Goal: Information Seeking & Learning: Learn about a topic

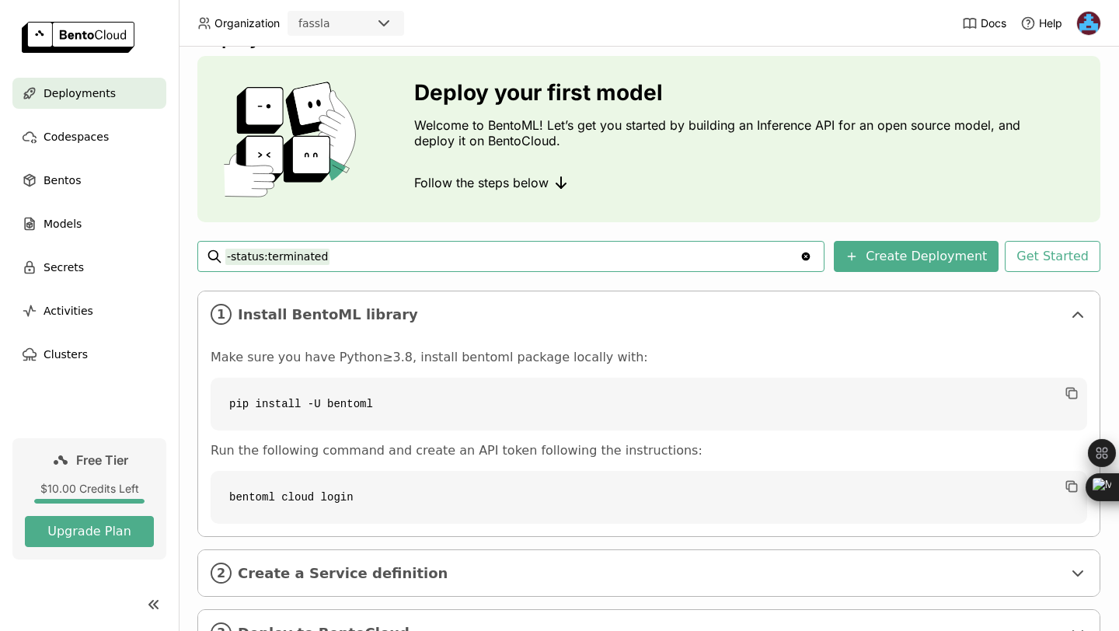
scroll to position [107, 0]
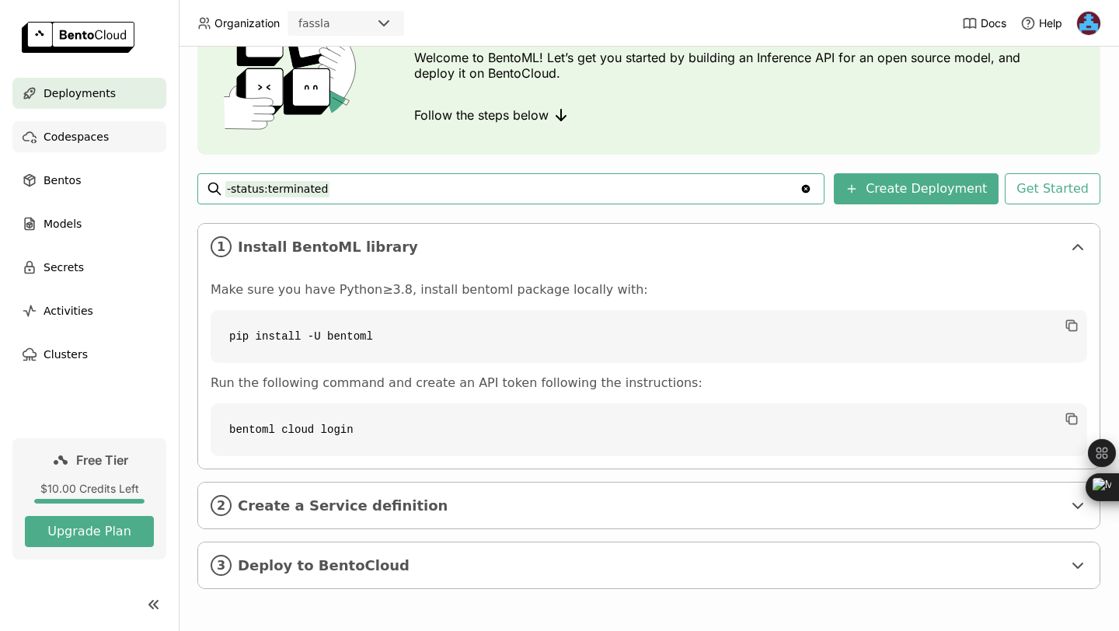
click at [89, 137] on span "Codespaces" at bounding box center [76, 136] width 65 height 19
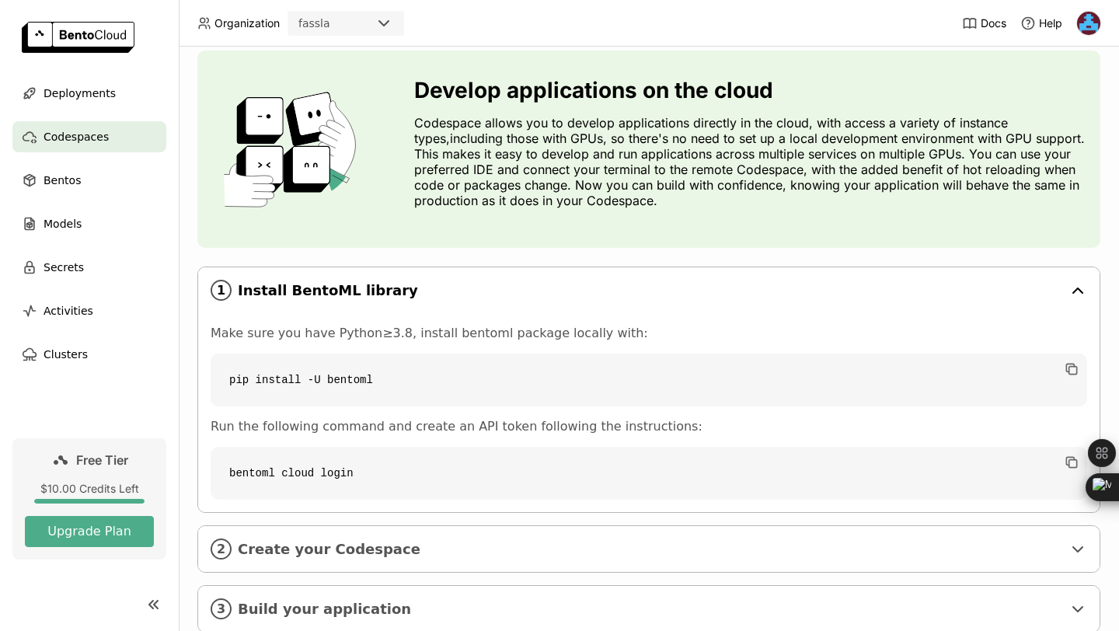
scroll to position [88, 0]
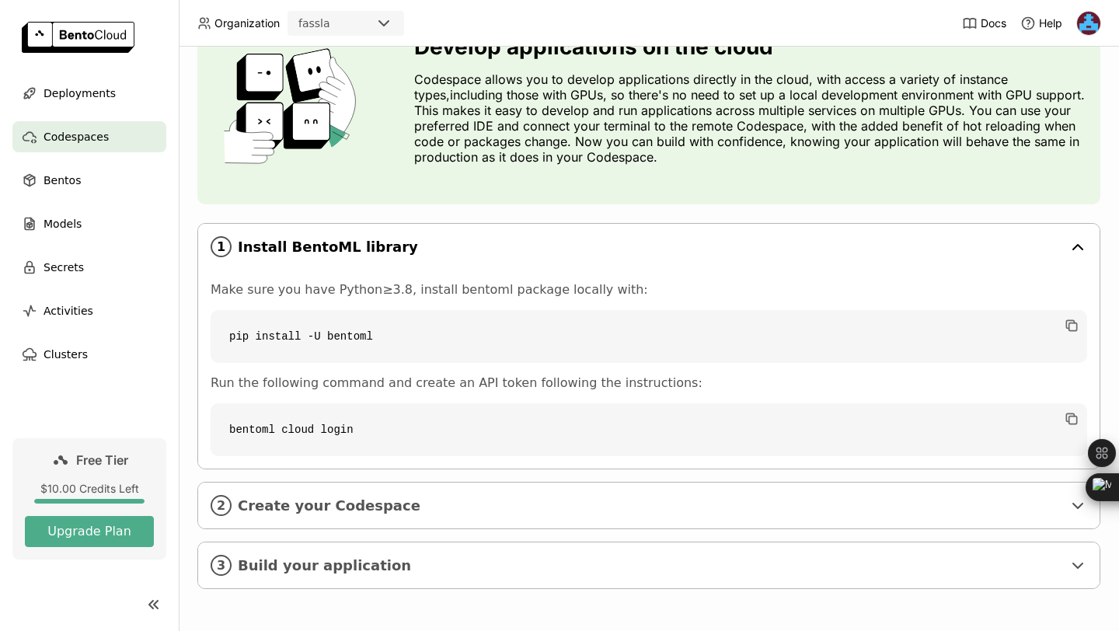
click at [1079, 243] on icon at bounding box center [1078, 247] width 19 height 19
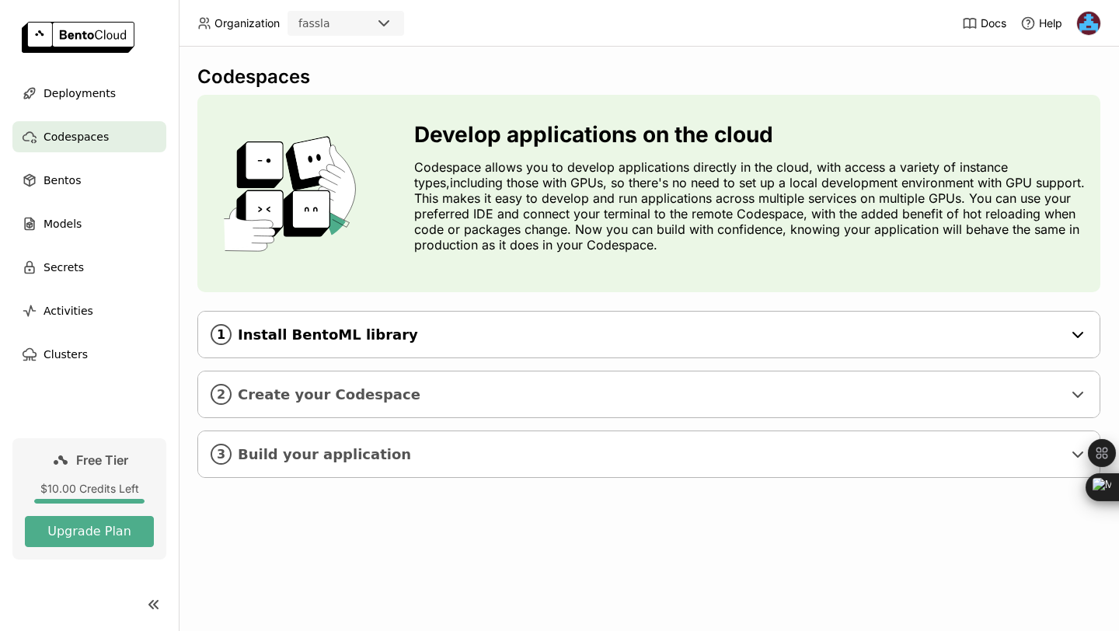
scroll to position [0, 0]
click at [973, 393] on span "Create your Codespace" at bounding box center [650, 394] width 825 height 17
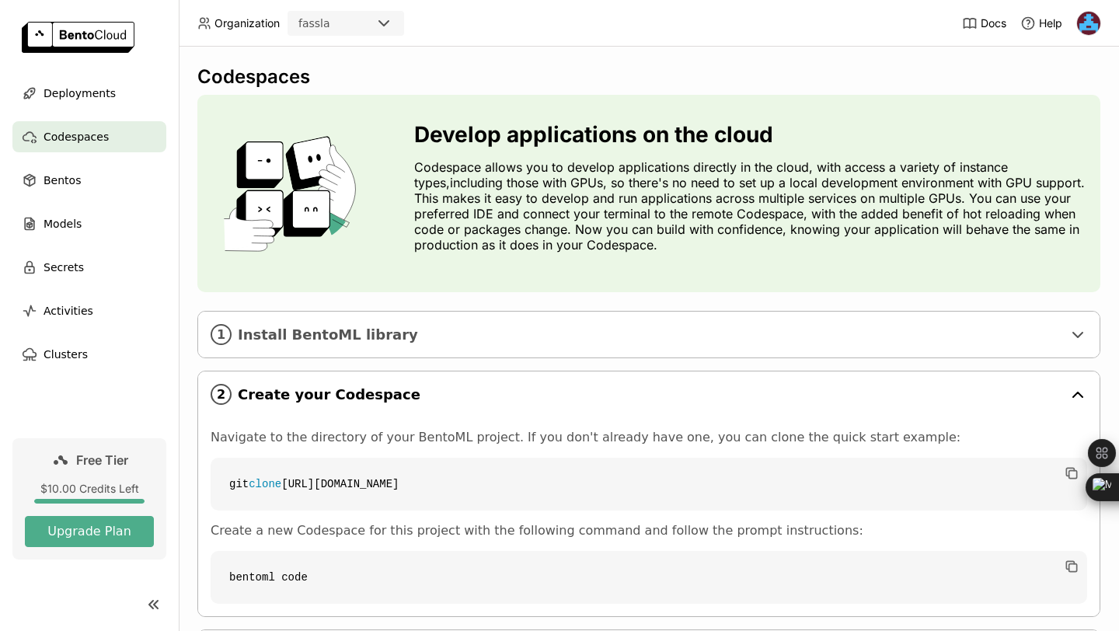
scroll to position [88, 0]
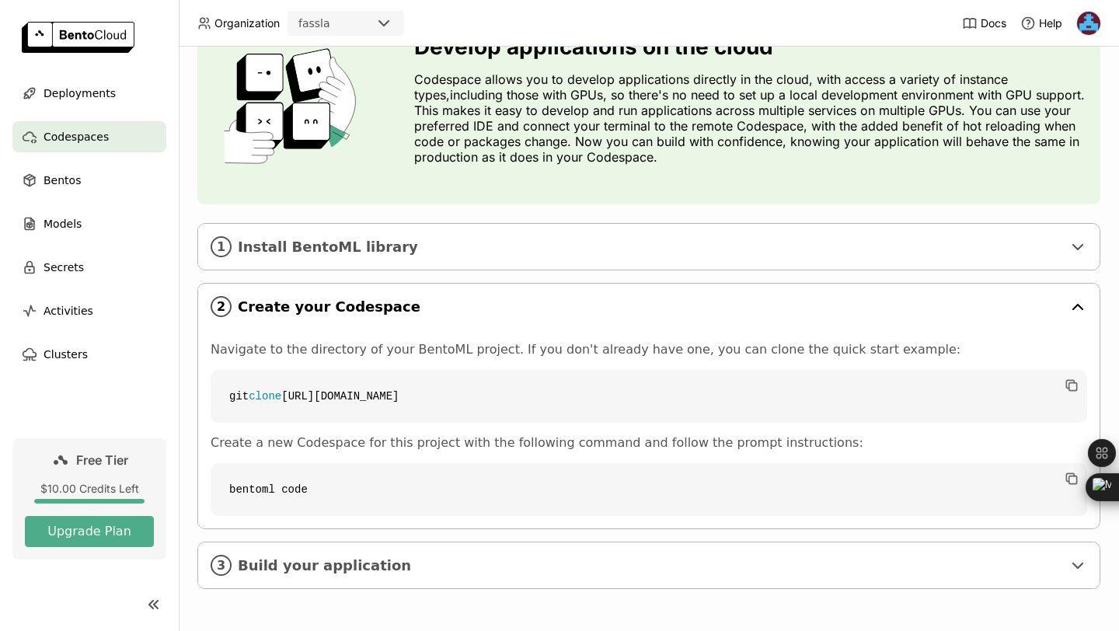
click at [955, 327] on div "2 Create your Codespace" at bounding box center [649, 307] width 902 height 46
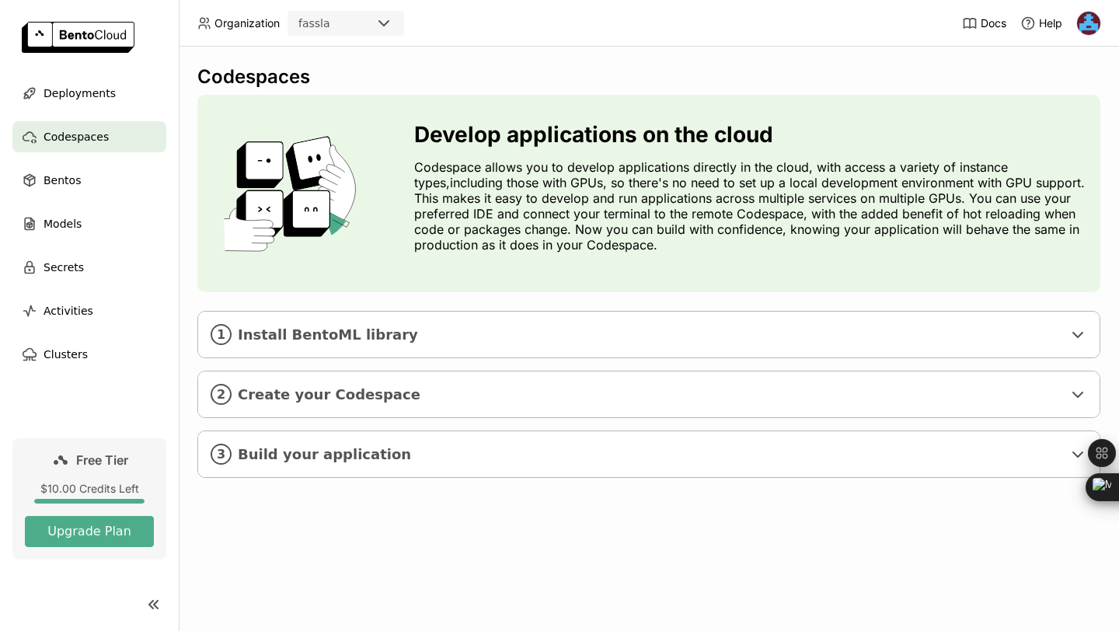
click at [512, 96] on div "Develop applications on the cloud Codespace allows you to develop applications …" at bounding box center [648, 193] width 903 height 197
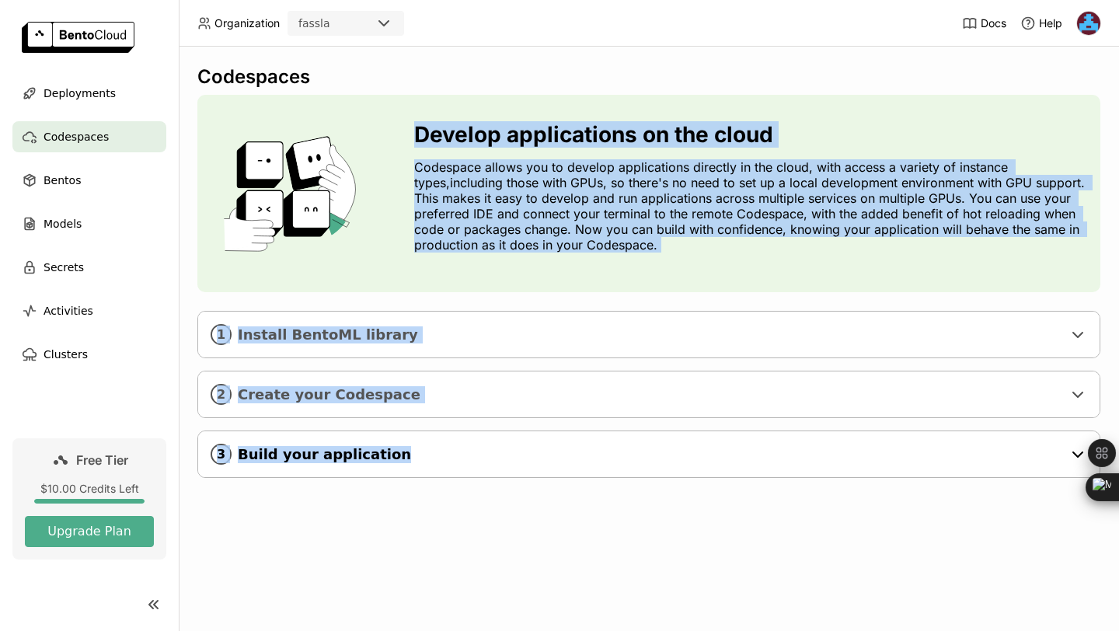
drag, startPoint x: 512, startPoint y: 96, endPoint x: 803, endPoint y: 477, distance: 479.1
click at [803, 477] on div "Codespaces Develop applications on the cloud Codespace allows you to develop ap…" at bounding box center [648, 283] width 903 height 436
copy body "Develop applications on the cloud Codespace allows you to develop applications …"
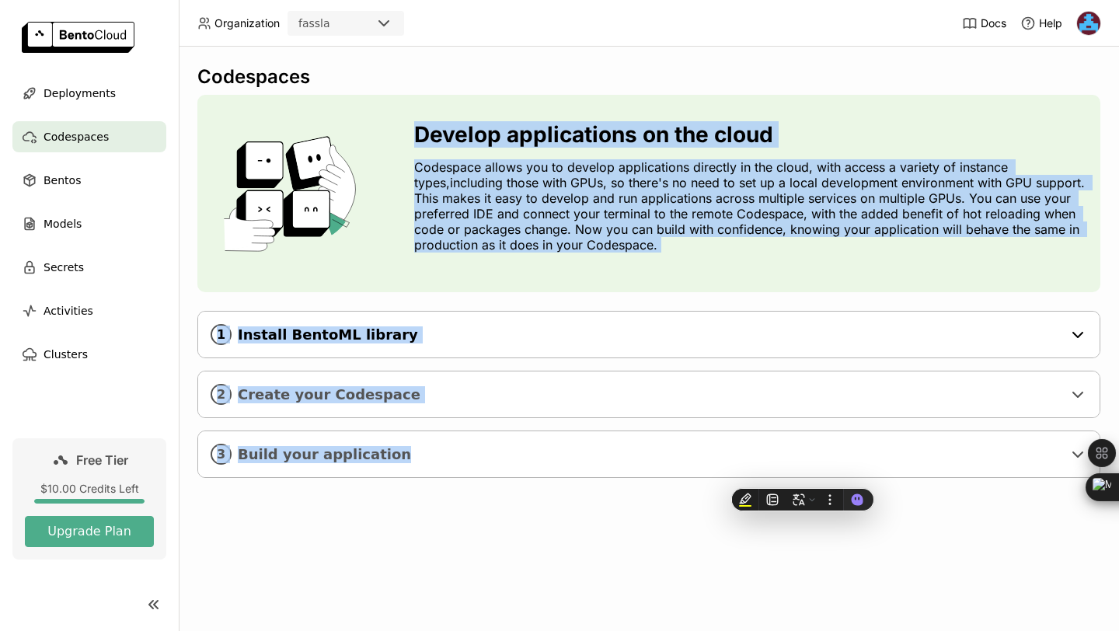
click at [717, 319] on div "1 Install BentoML library" at bounding box center [649, 335] width 902 height 46
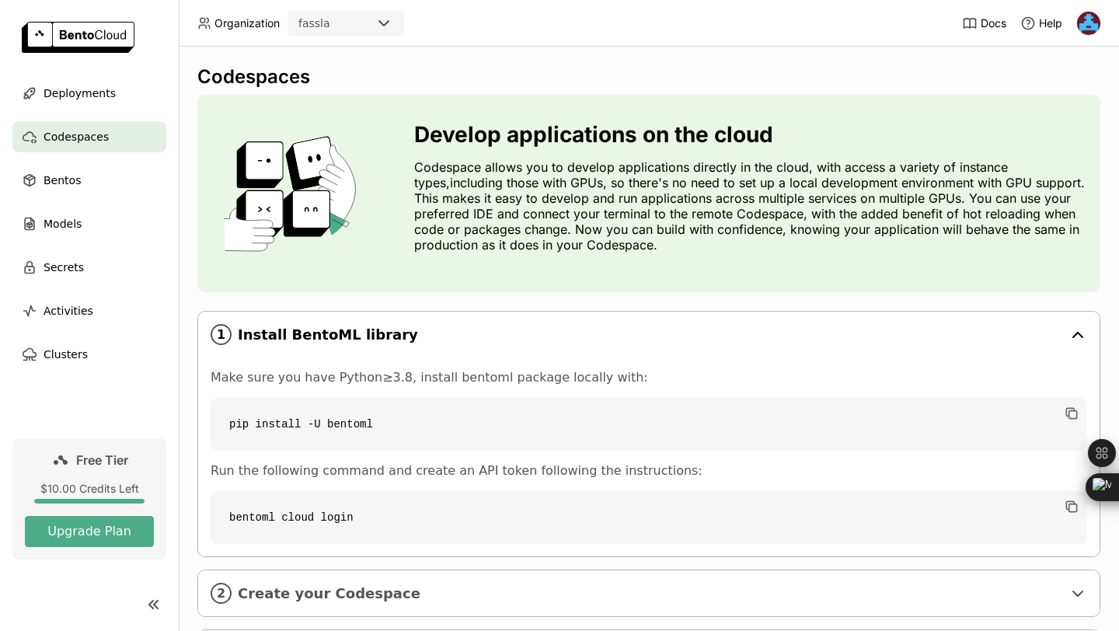
click at [717, 319] on div "1 Install BentoML library" at bounding box center [649, 335] width 902 height 46
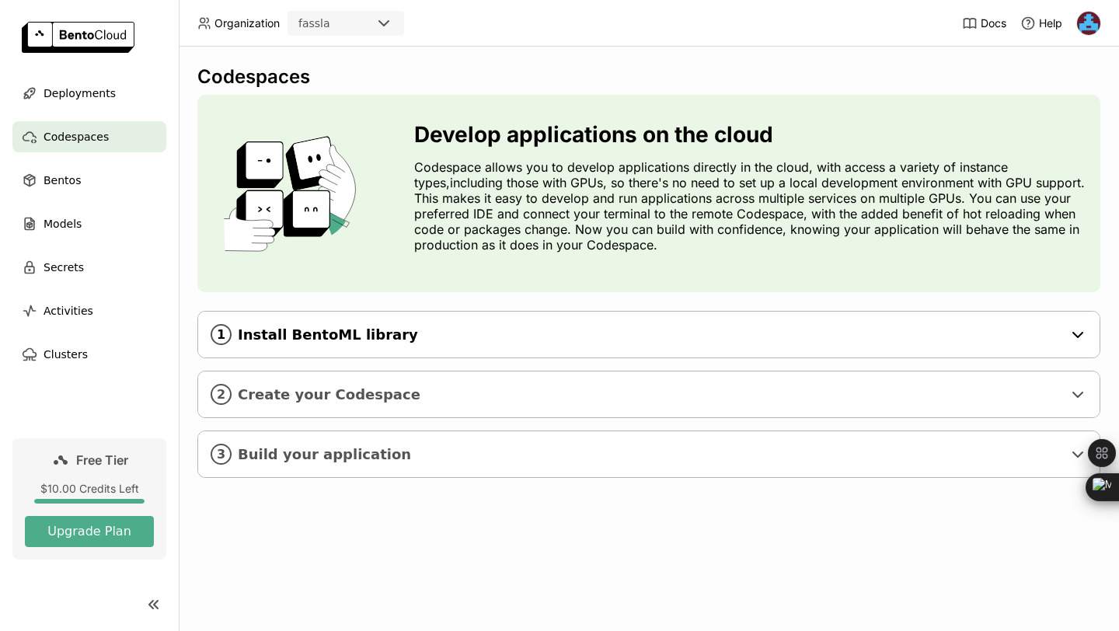
click at [363, 334] on span "Install BentoML library" at bounding box center [650, 335] width 825 height 17
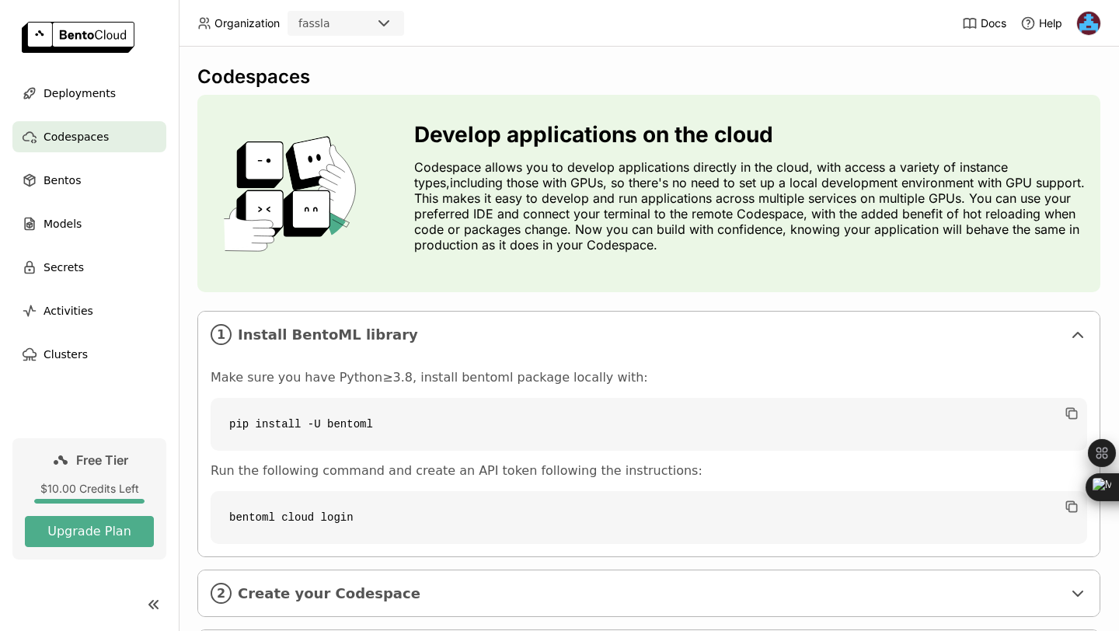
scroll to position [88, 0]
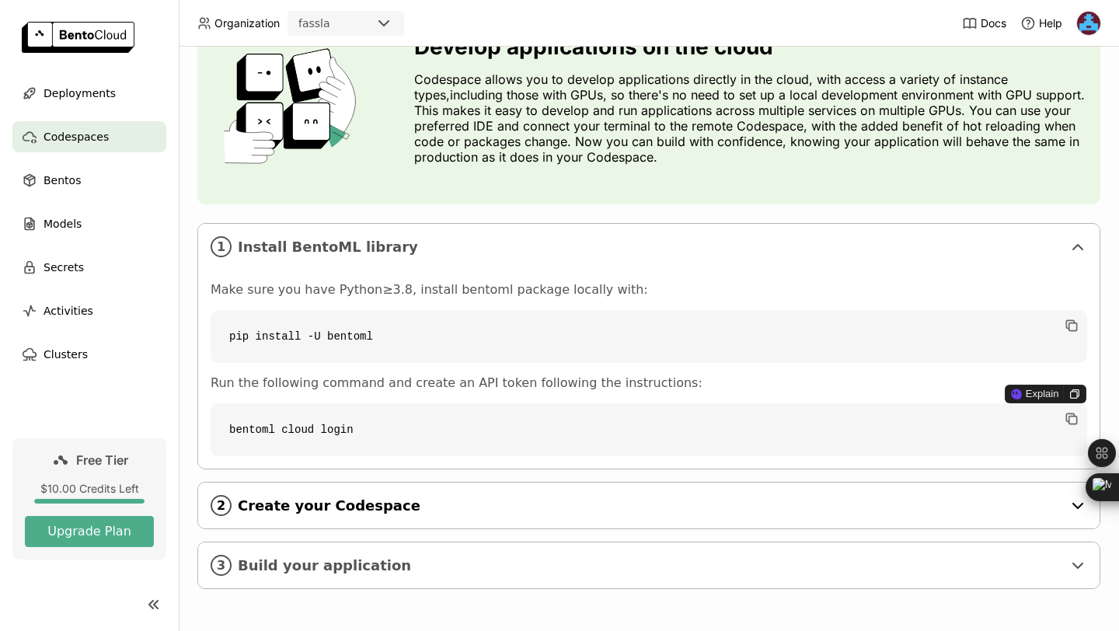
click at [419, 499] on span "Create your Codespace" at bounding box center [650, 506] width 825 height 17
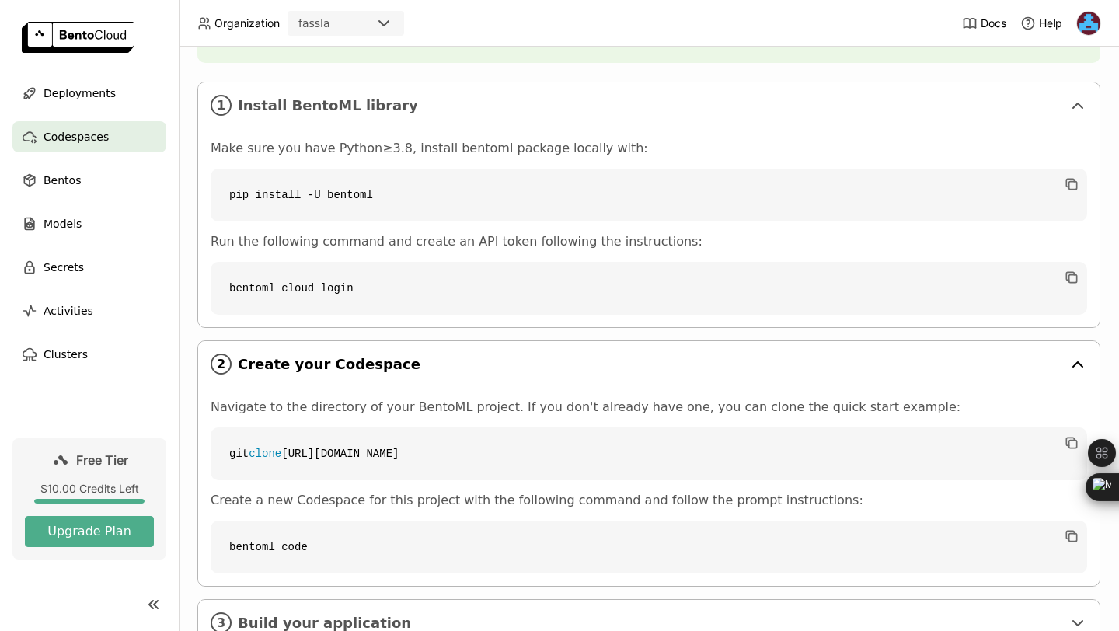
scroll to position [287, 0]
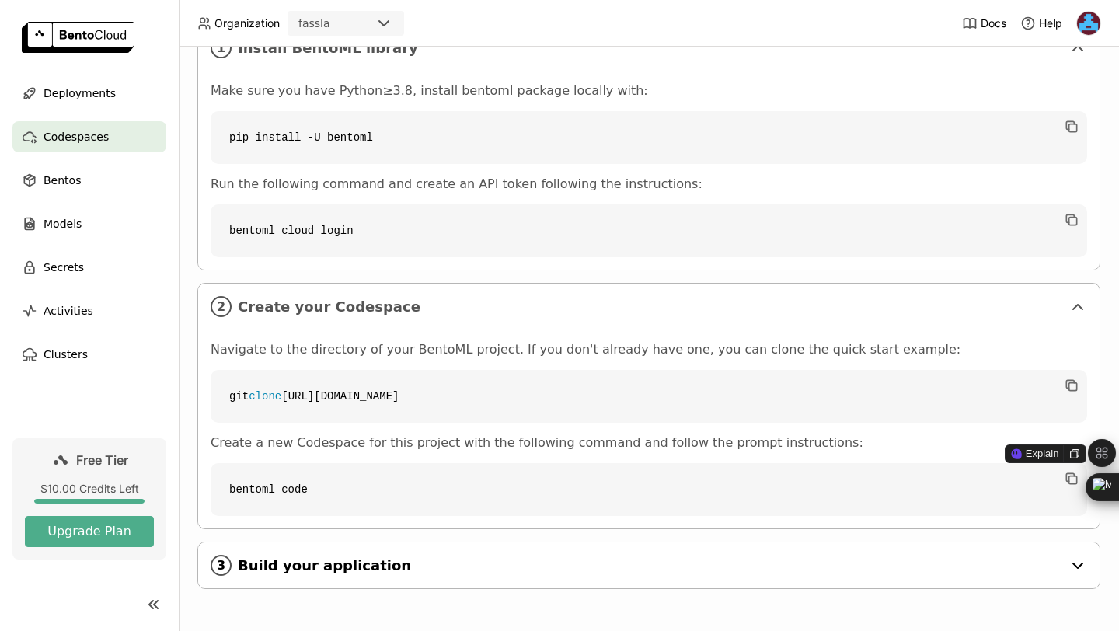
click at [385, 552] on div "3 Build your application" at bounding box center [649, 566] width 902 height 46
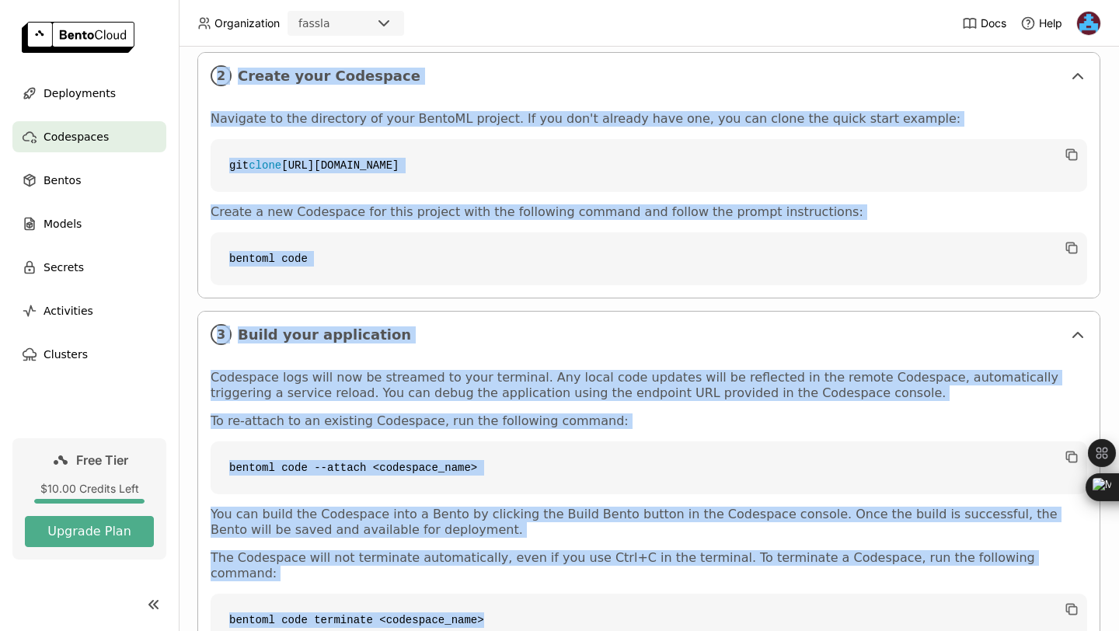
scroll to position [573, 0]
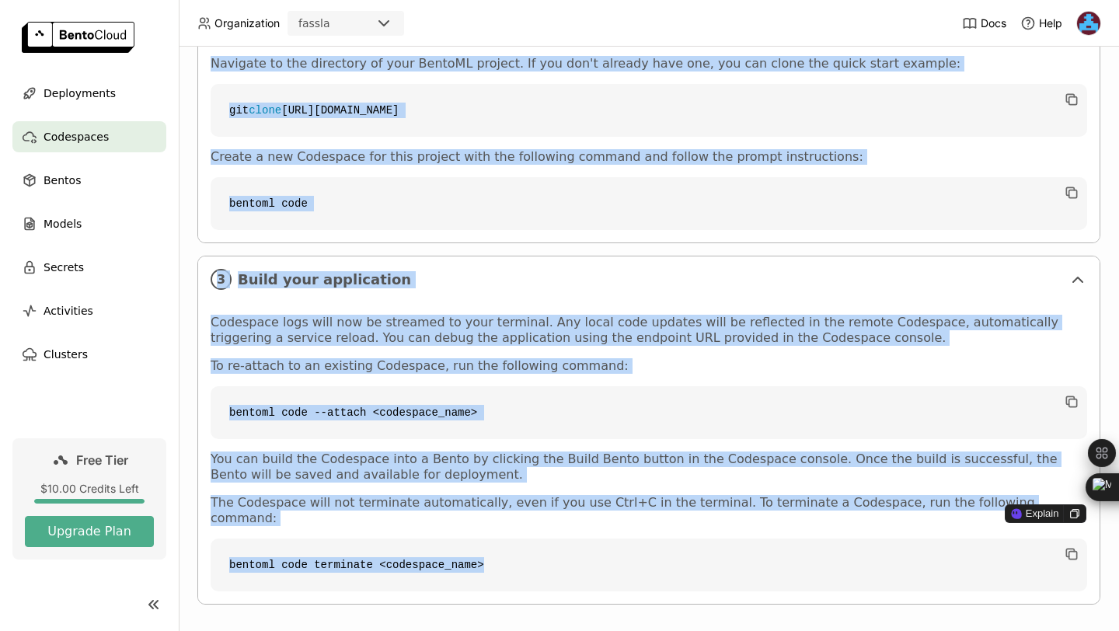
drag, startPoint x: 274, startPoint y: 362, endPoint x: 449, endPoint y: 575, distance: 275.0
click at [449, 575] on div "1 Install BentoML library Make sure you have Python≥3.8, install bentoml packag…" at bounding box center [648, 171] width 903 height 867
copy div "Lore ipsu dol sita Consec≥4.0, adipisc elitsed doeiusm tempori utla: etd magnaa…"
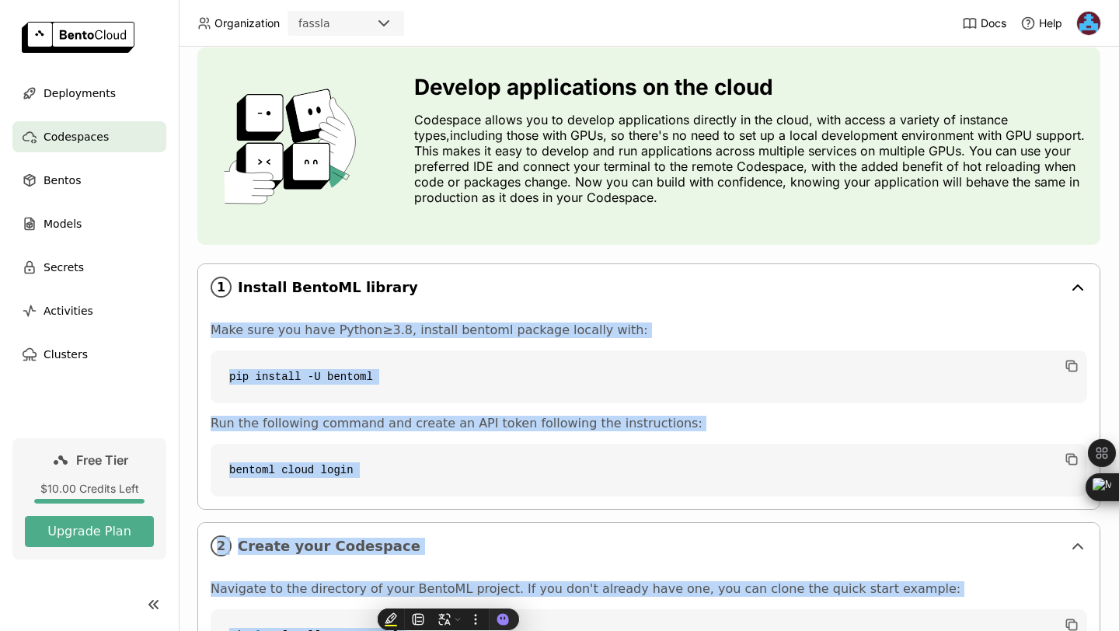
scroll to position [62, 0]
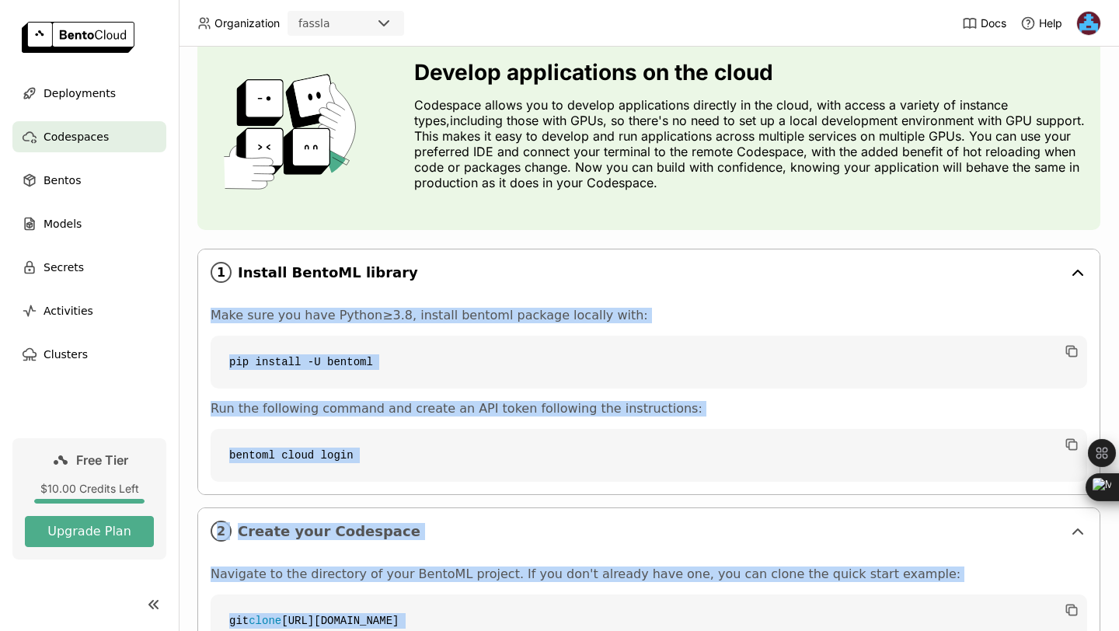
click at [651, 268] on span "Install BentoML library" at bounding box center [650, 272] width 825 height 17
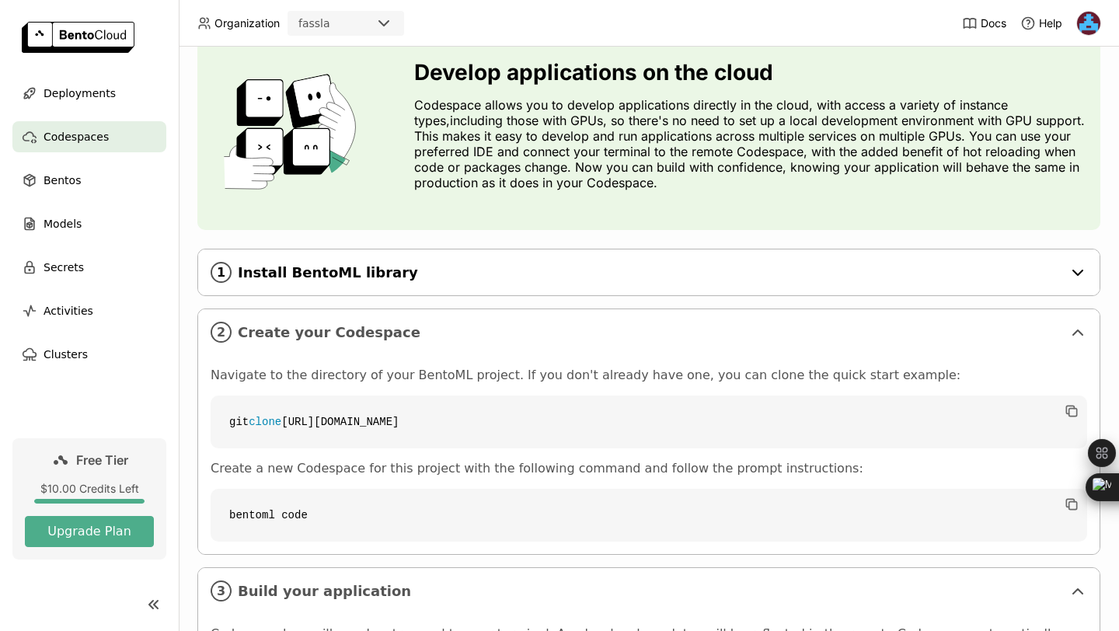
click at [651, 268] on span "Install BentoML library" at bounding box center [650, 272] width 825 height 17
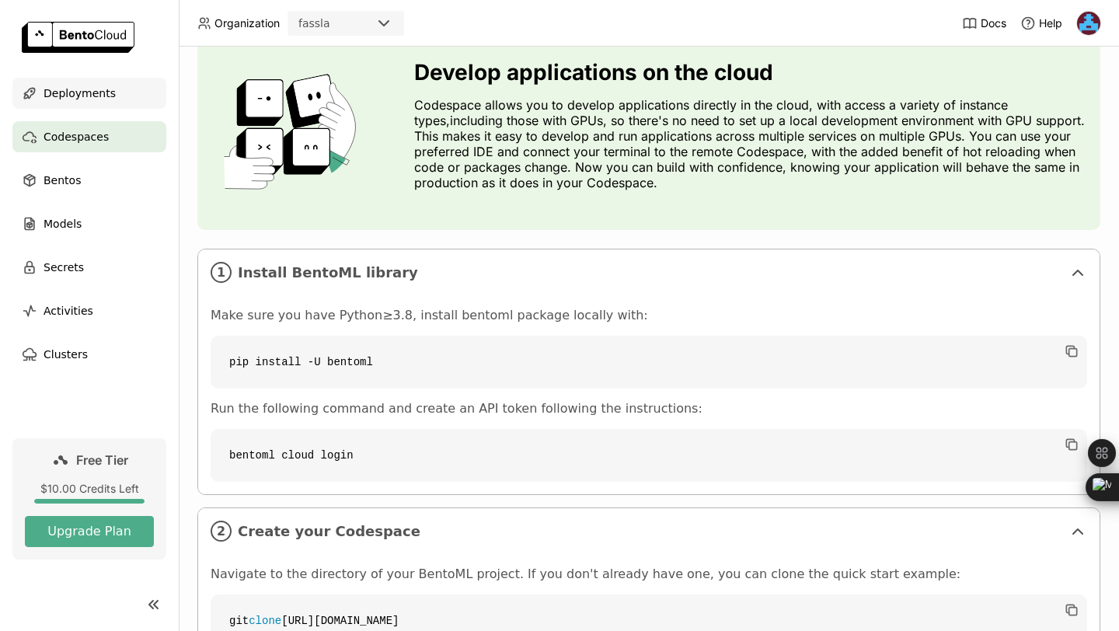
click at [99, 91] on span "Deployments" at bounding box center [80, 93] width 72 height 19
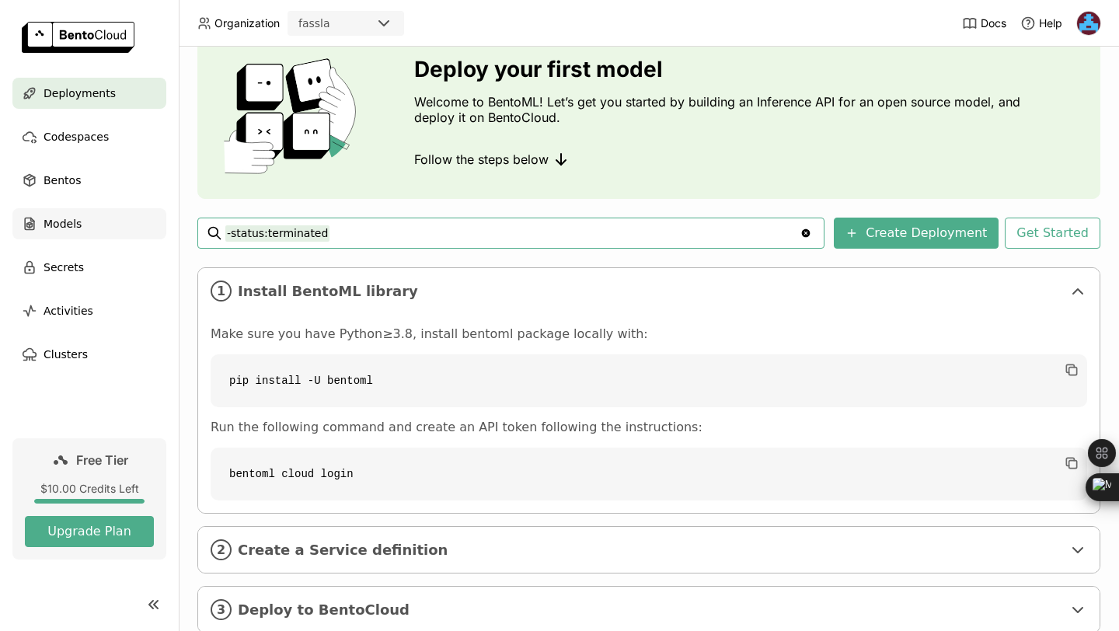
click at [85, 215] on div "Models" at bounding box center [89, 223] width 154 height 31
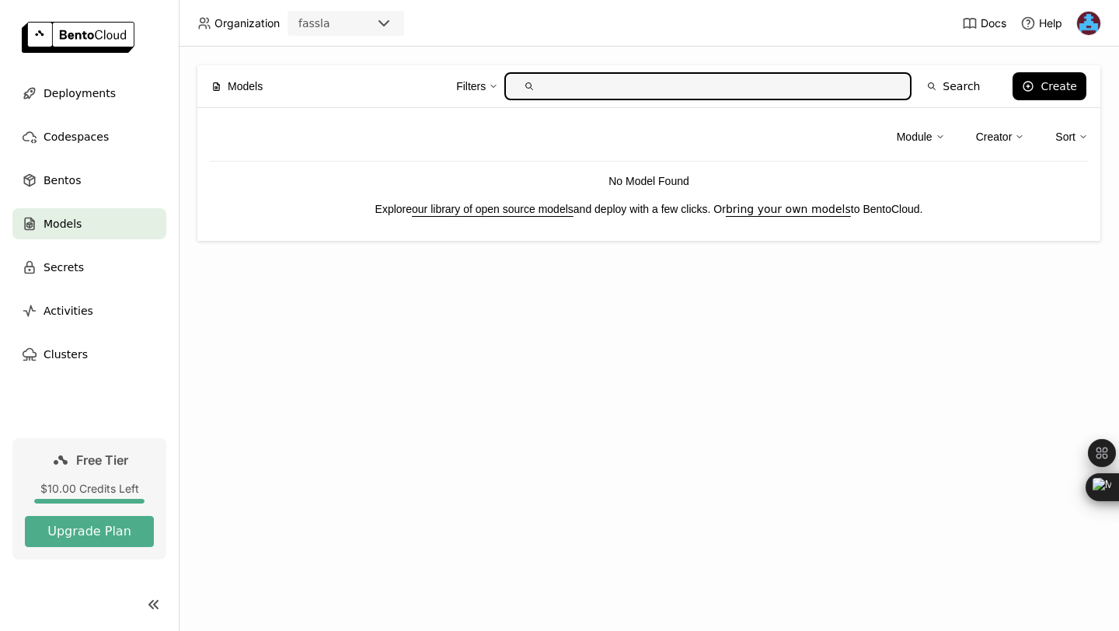
type input "ه"
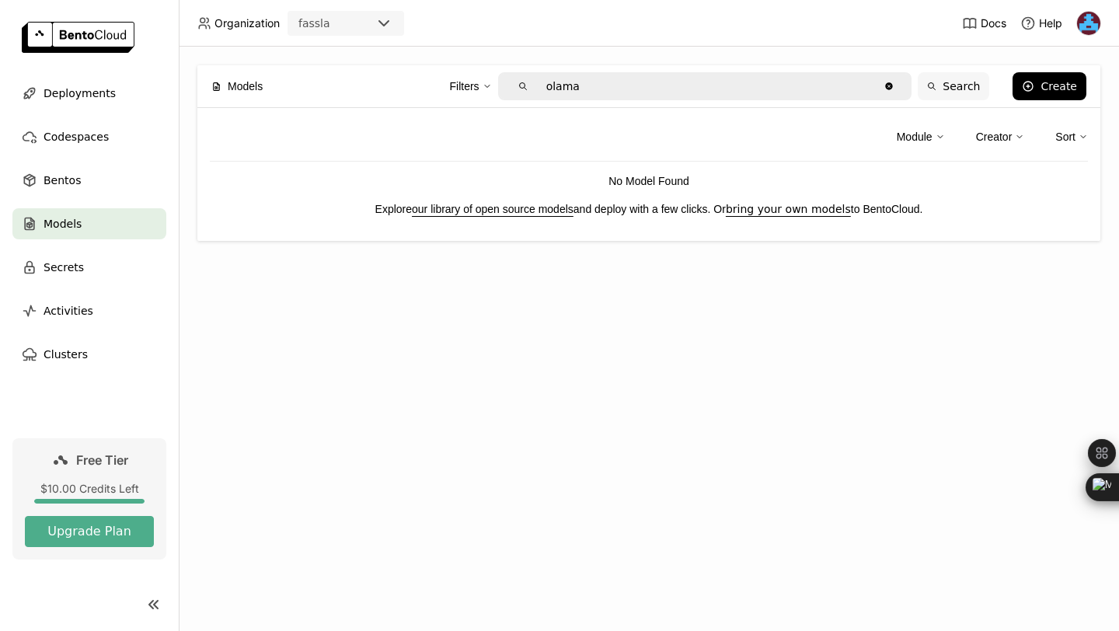
click at [959, 81] on button "Search" at bounding box center [954, 86] width 72 height 28
type input "olama"
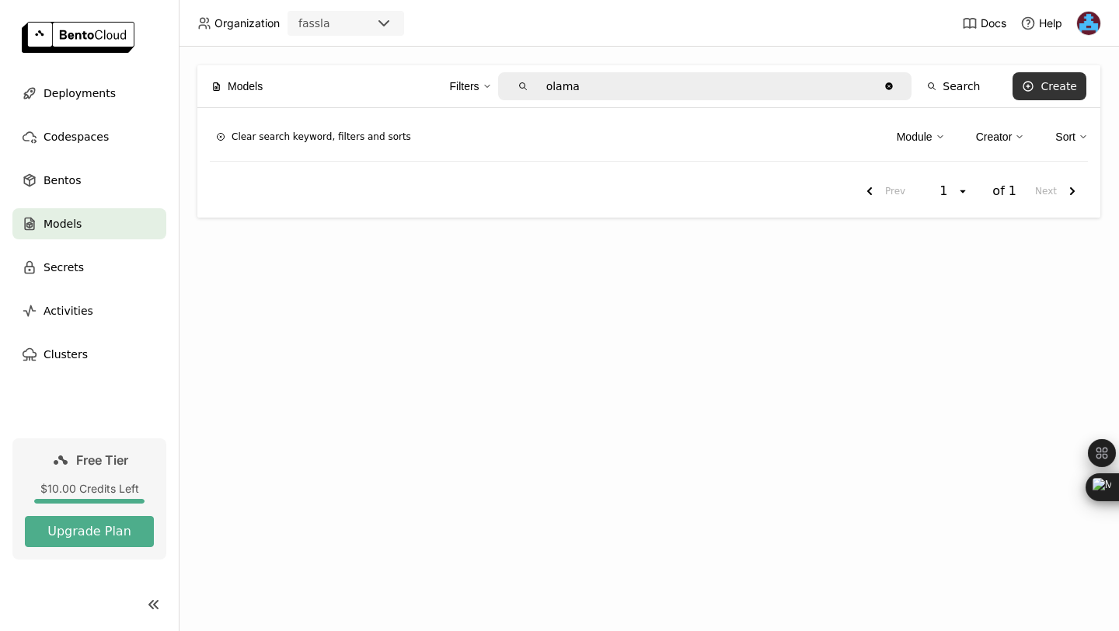
click at [1053, 92] on div "Create" at bounding box center [1059, 86] width 37 height 12
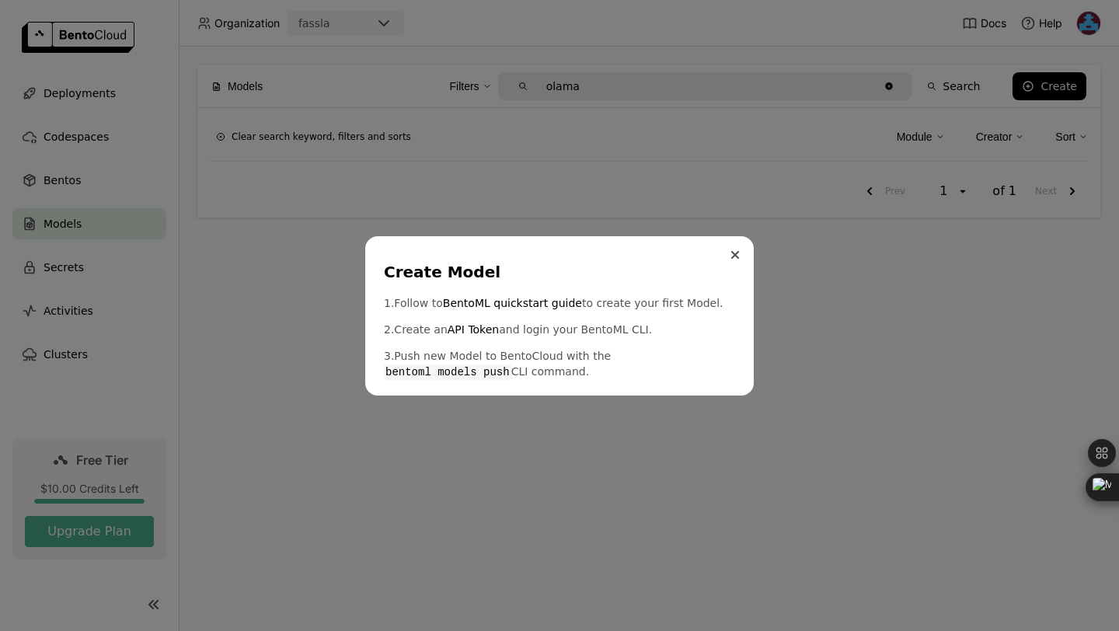
click at [739, 255] on icon "Close" at bounding box center [736, 255] width 8 height 8
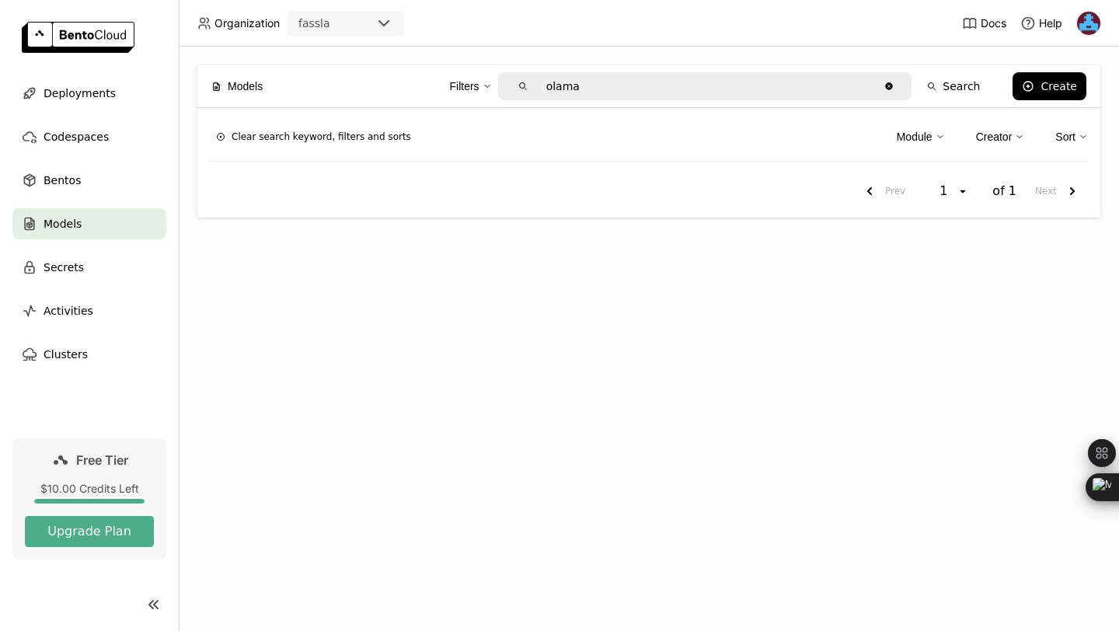
click at [88, 49] on img at bounding box center [78, 37] width 113 height 31
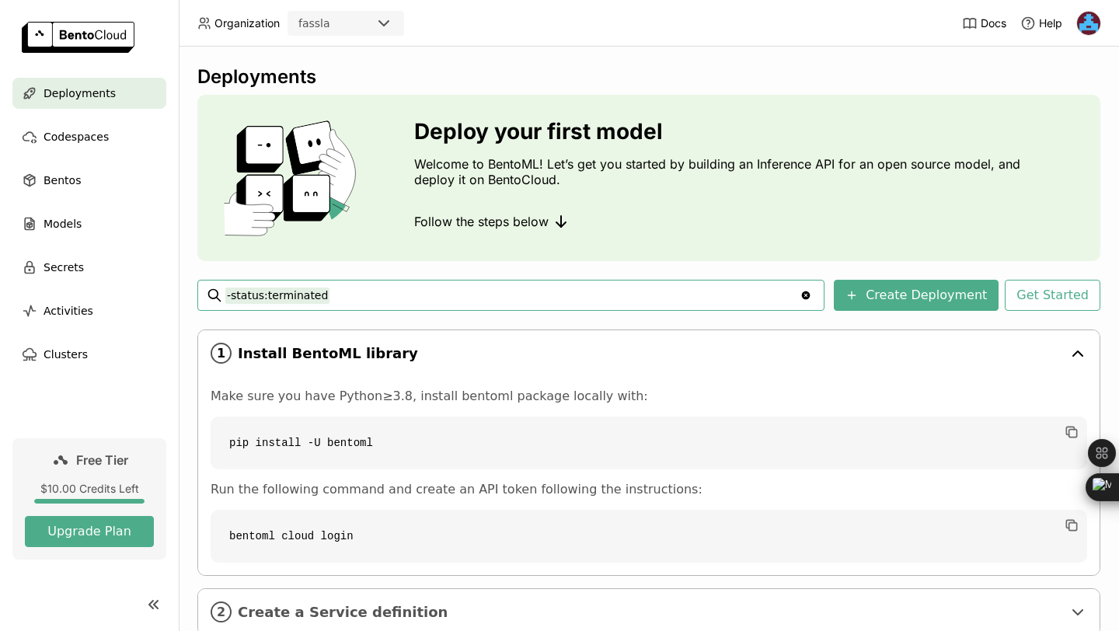
scroll to position [107, 0]
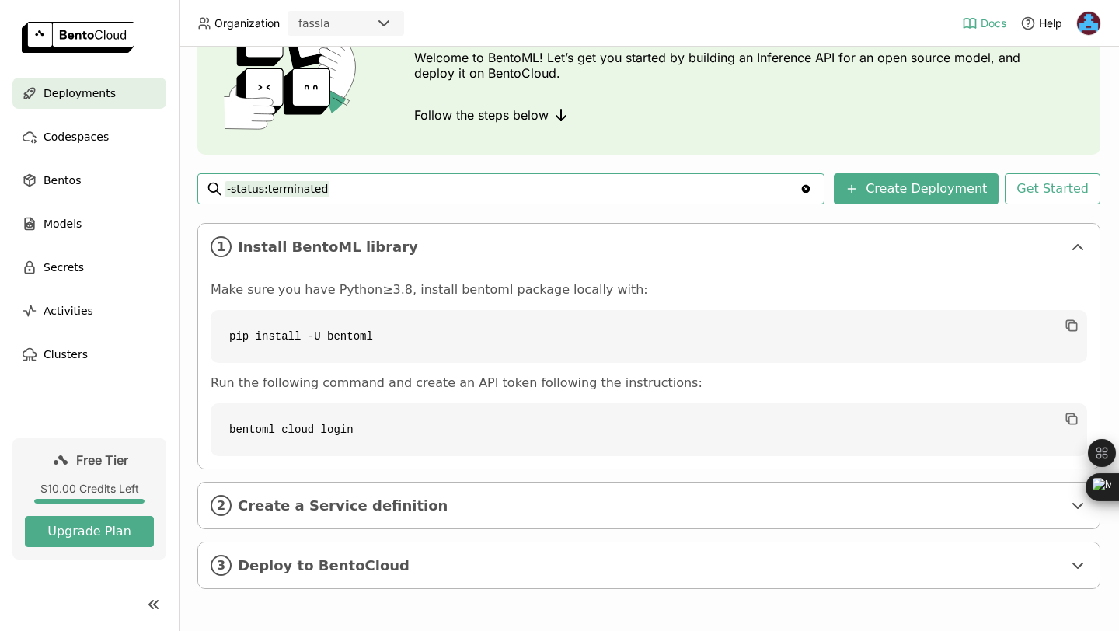
click at [982, 23] on span "Docs" at bounding box center [994, 23] width 26 height 14
